Goal: Task Accomplishment & Management: Manage account settings

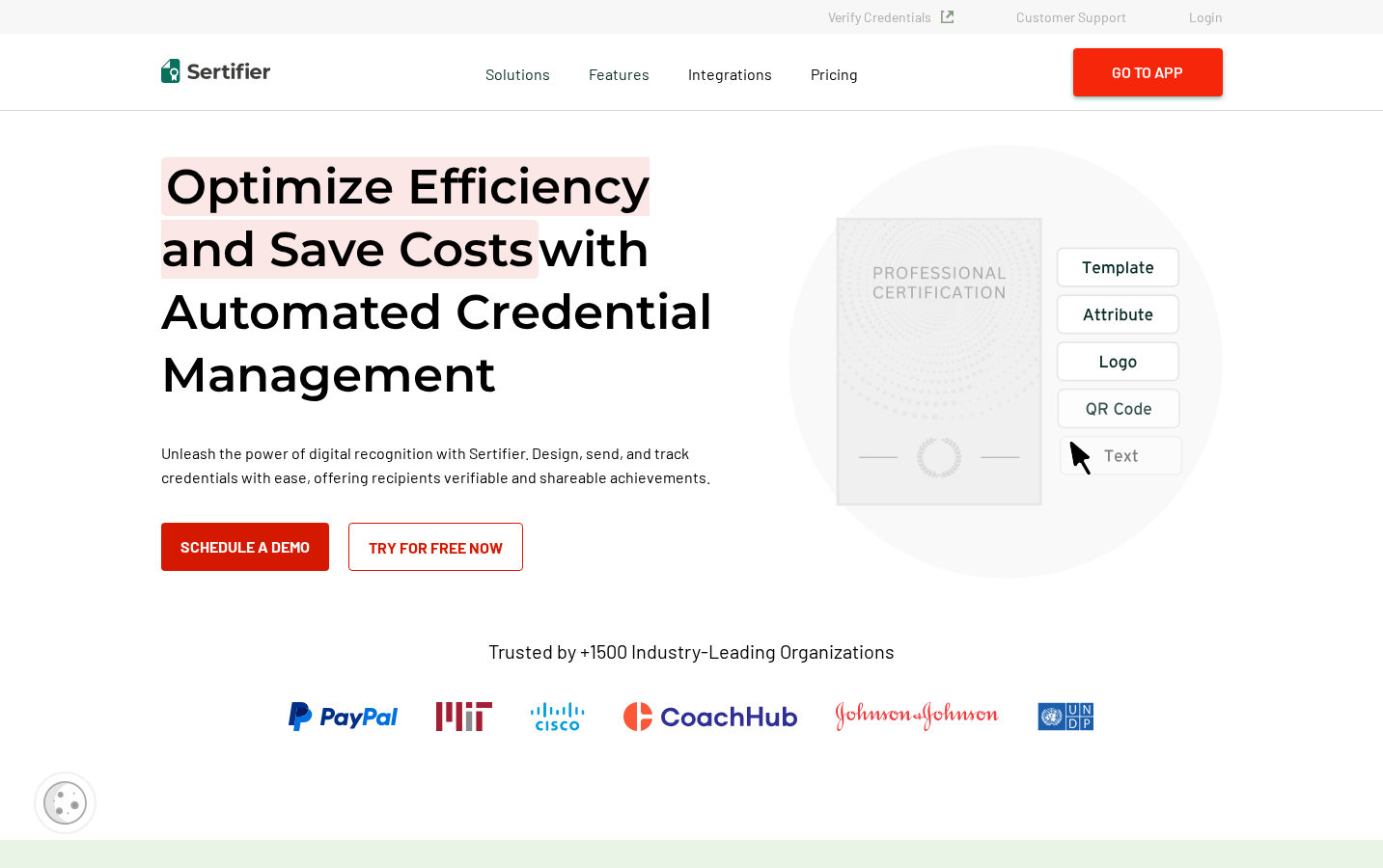
click at [1133, 75] on button "Go to App" at bounding box center [1147, 72] width 150 height 48
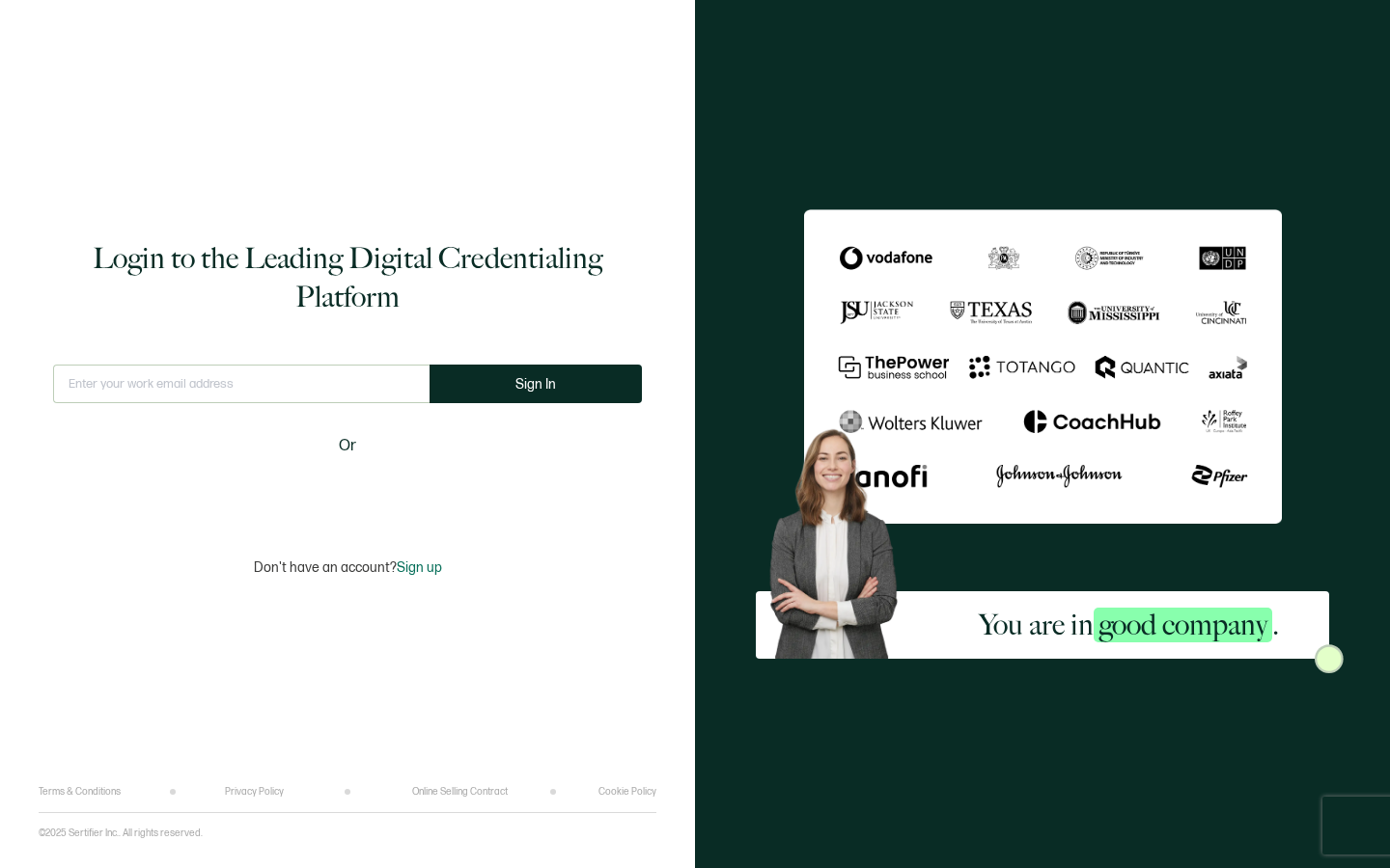
click at [295, 393] on input "text" at bounding box center [241, 384] width 377 height 39
click at [385, 381] on input "text" at bounding box center [241, 384] width 377 height 39
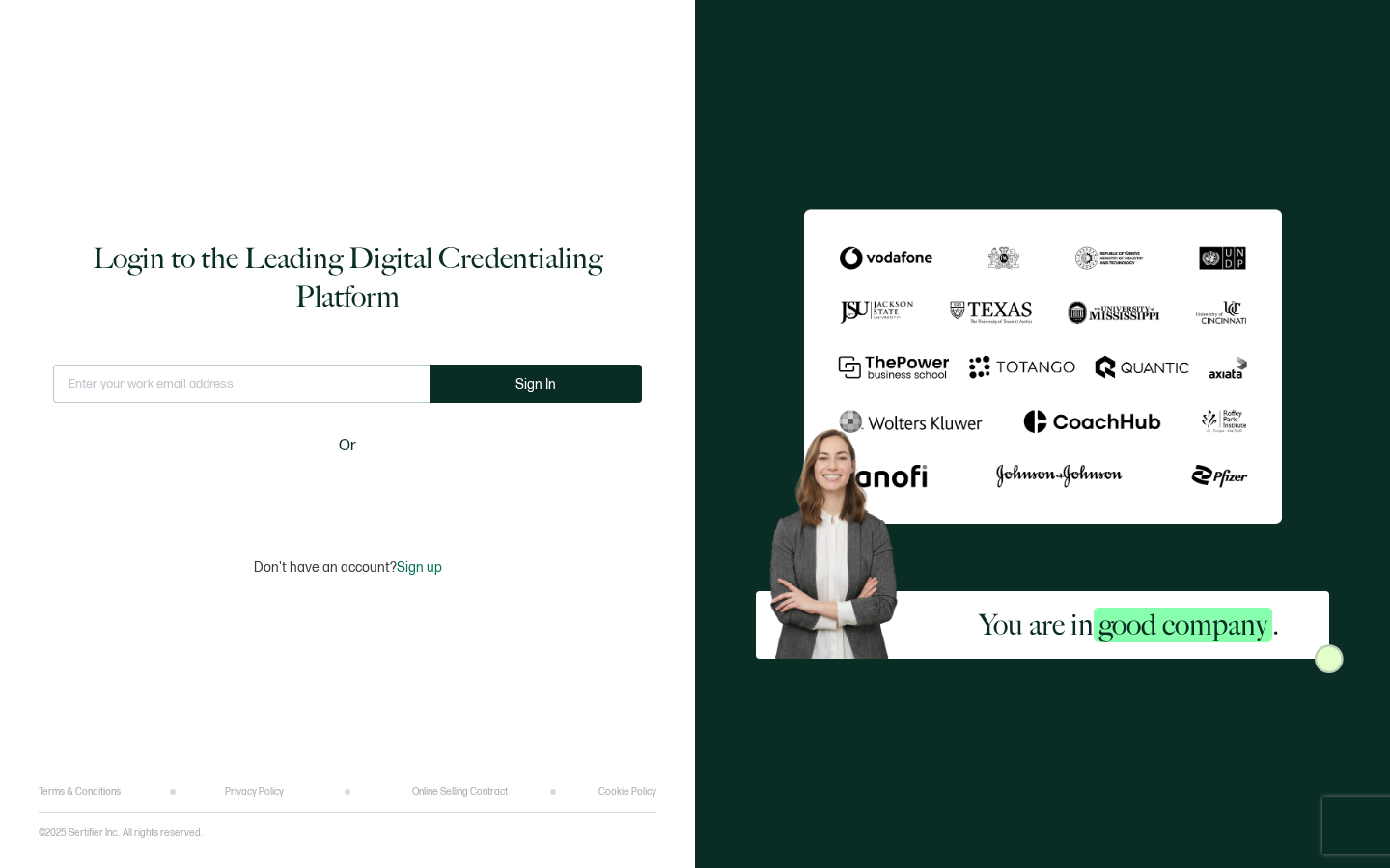
click at [385, 381] on input "text" at bounding box center [241, 384] width 377 height 39
type input "n"
type input "info@brillianceadvancedbeautyeducation.com"
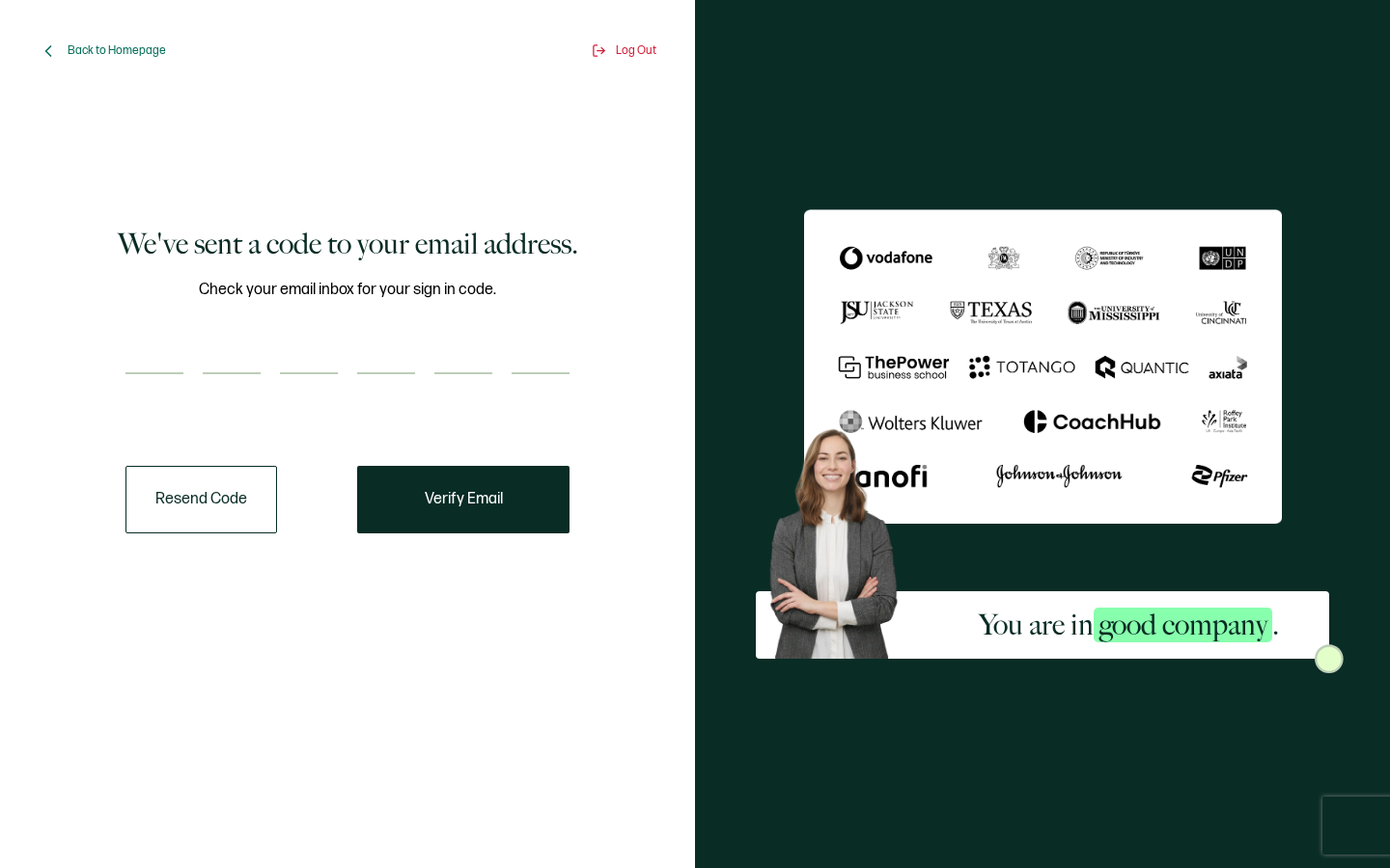
click at [177, 365] on input "number" at bounding box center [155, 355] width 58 height 39
type input "9"
type input "6"
type input "3"
type input "0"
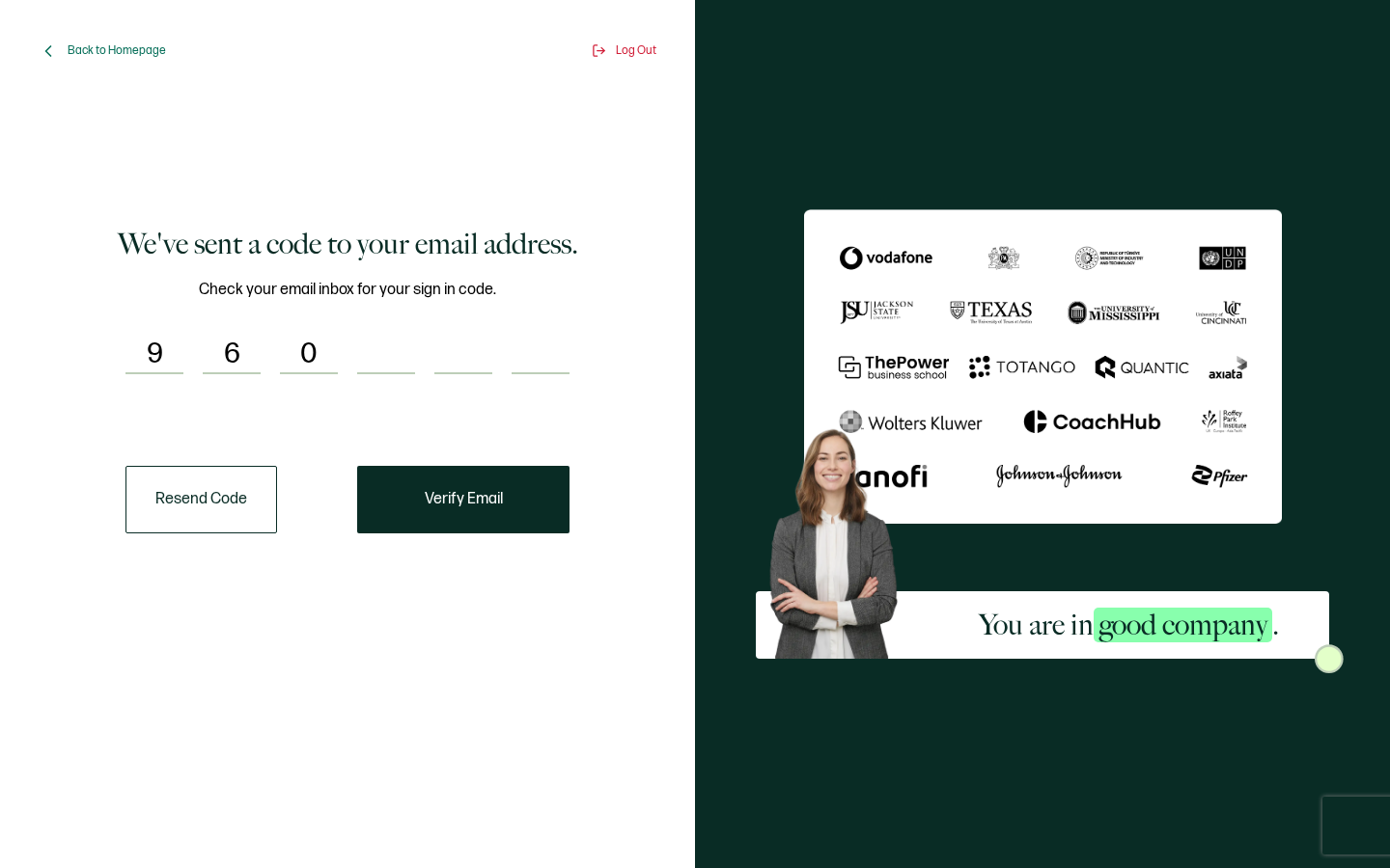
type input "3"
type input "6"
type input "5"
